Goal: Task Accomplishment & Management: Use online tool/utility

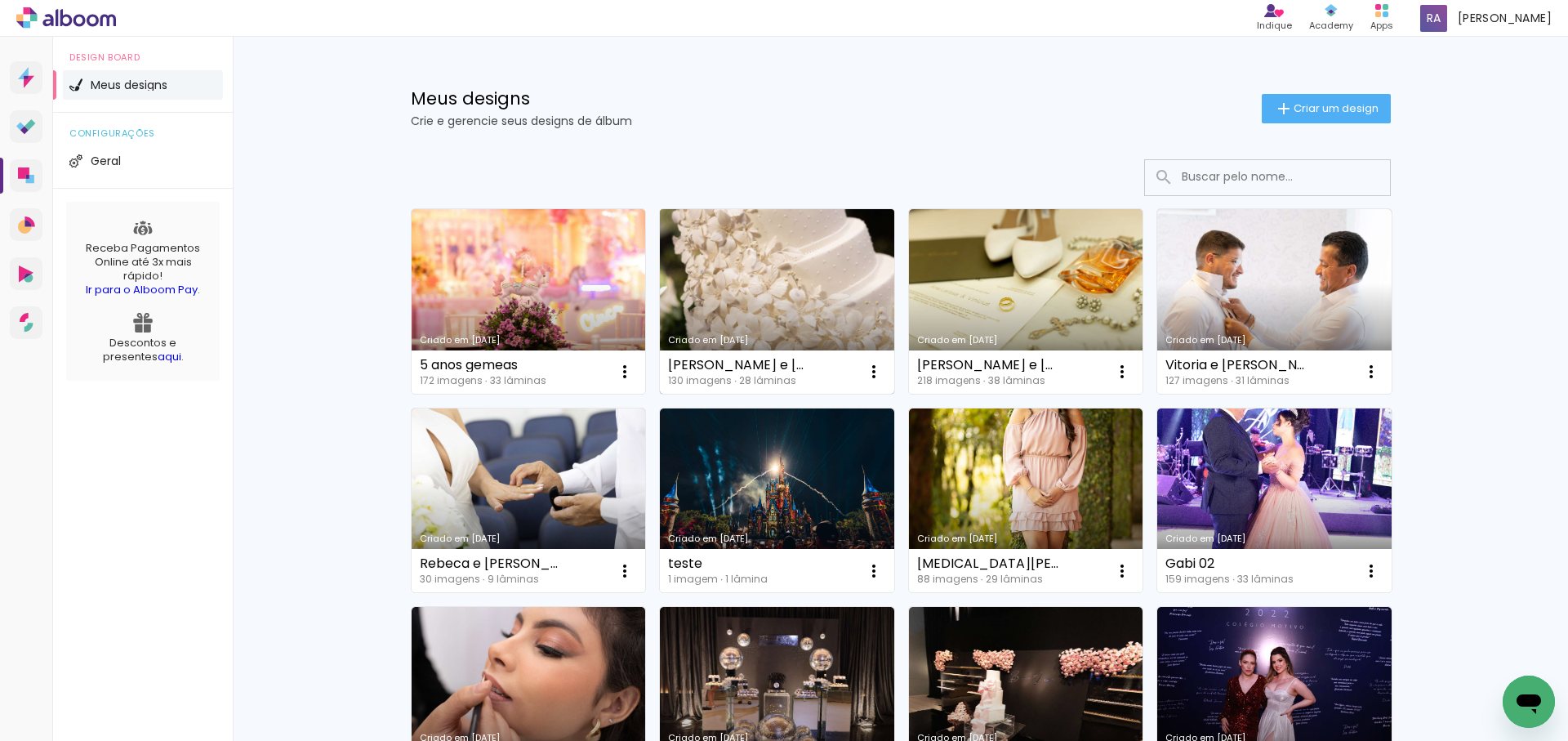
click at [781, 280] on link "Criado em [DATE]" at bounding box center [776, 302] width 235 height 185
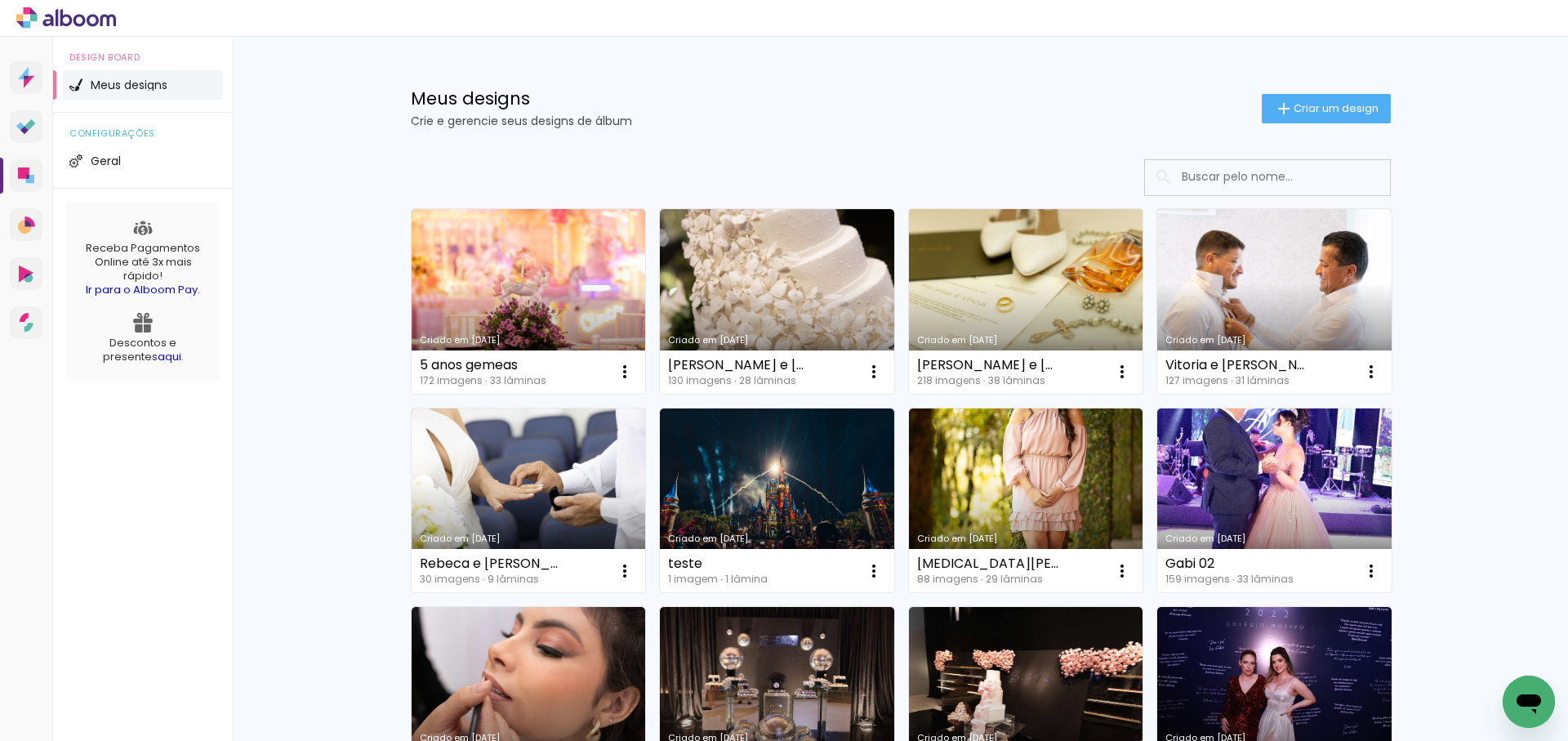
click at [1020, 288] on link "Criado em [DATE]" at bounding box center [1025, 302] width 235 height 185
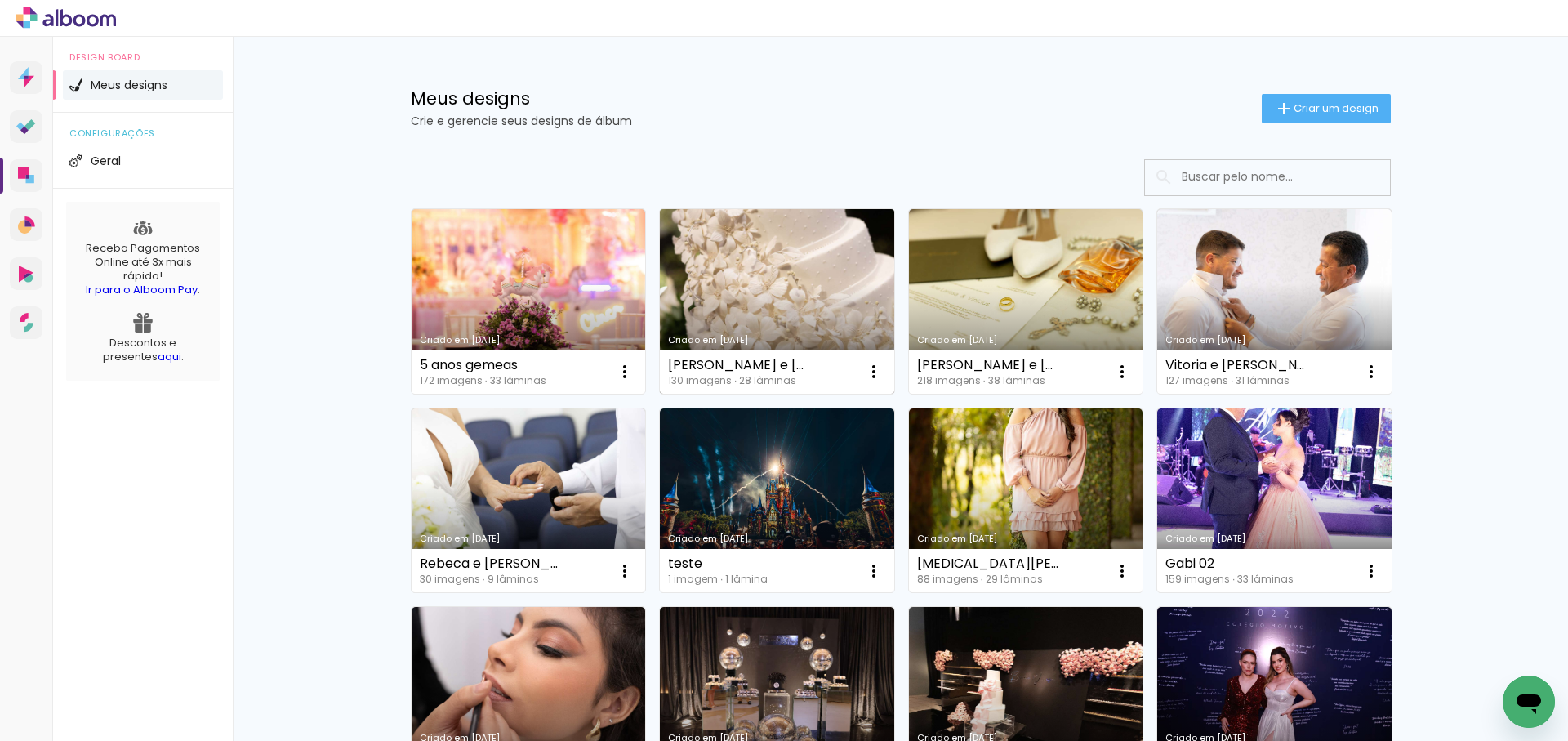
click at [791, 279] on link "Criado em [DATE]" at bounding box center [776, 302] width 235 height 185
